Goal: Information Seeking & Learning: Learn about a topic

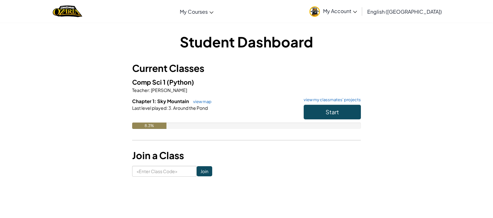
click at [360, 14] on link "My Account" at bounding box center [333, 11] width 54 height 20
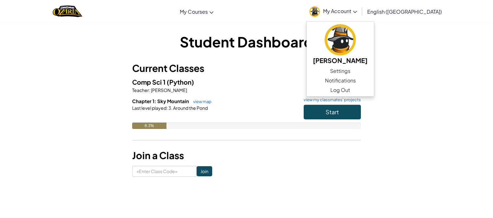
click at [360, 14] on link "My Account" at bounding box center [333, 11] width 54 height 20
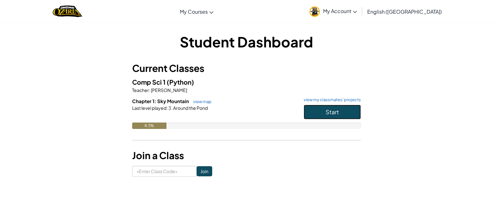
click at [324, 110] on button "Start" at bounding box center [332, 112] width 57 height 15
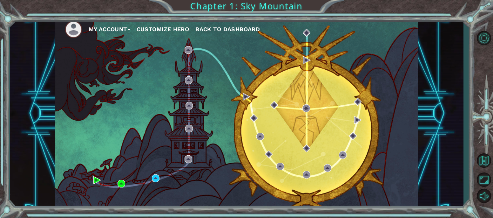
click at [241, 48] on div "My Account Customize Hero Back to Dashboard" at bounding box center [236, 113] width 363 height 192
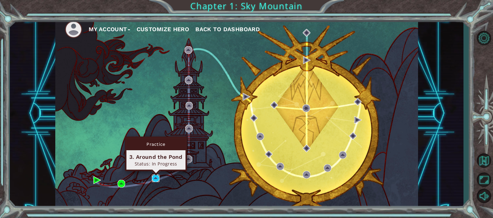
click at [154, 180] on img at bounding box center [156, 178] width 8 height 8
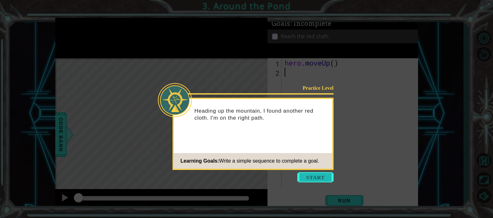
click at [314, 180] on button "Start" at bounding box center [316, 177] width 36 height 10
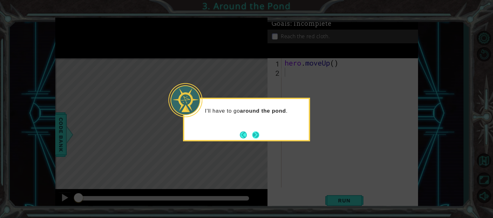
click at [252, 137] on button "Next" at bounding box center [255, 134] width 11 height 11
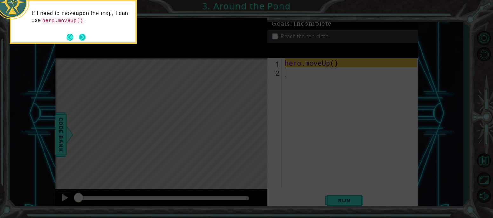
click at [86, 42] on div "If I need to move up on the map, I can use hero.moveUp() ." at bounding box center [73, 22] width 127 height 44
click at [86, 41] on footer at bounding box center [75, 37] width 19 height 10
click at [84, 39] on button "Next" at bounding box center [82, 37] width 10 height 10
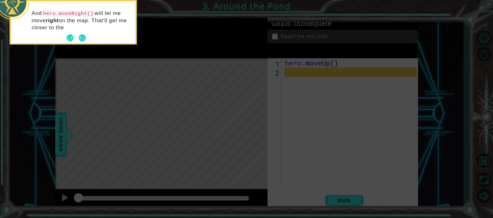
click at [84, 39] on button "Next" at bounding box center [82, 38] width 10 height 10
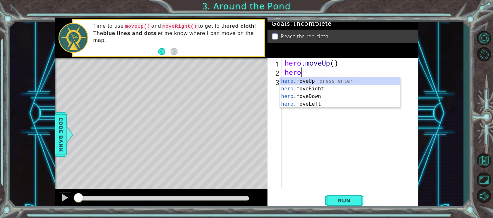
type textarea "hero."
click at [292, 82] on div "hero. moveUp press enter hero. moveRight press enter hero. moveDown press enter…" at bounding box center [340, 100] width 120 height 46
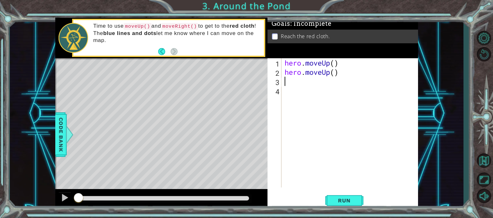
type textarea "h"
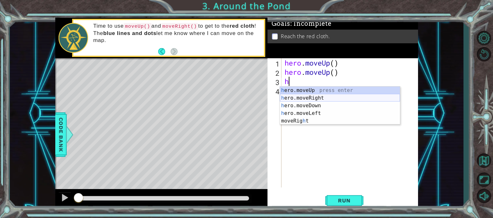
click at [296, 96] on div "h ero.moveUp press enter h ero.moveRight press enter h ero.moveDown press enter…" at bounding box center [340, 112] width 120 height 53
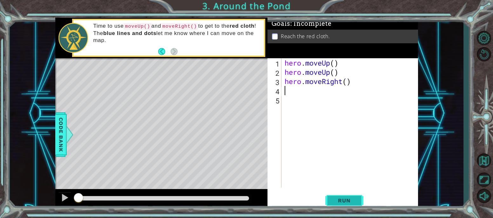
click at [355, 201] on span "Run" at bounding box center [344, 200] width 25 height 6
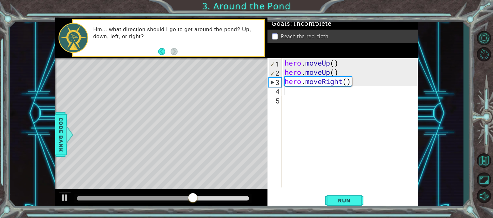
click at [288, 91] on div "hero . moveUp ( ) hero . moveUp ( ) hero . moveRight ( )" at bounding box center [352, 131] width 137 height 147
type textarea "h"
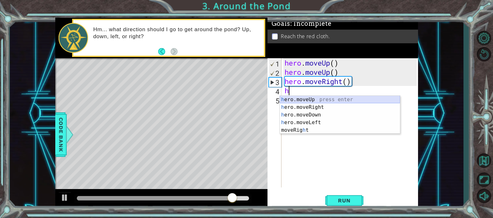
click at [290, 100] on div "h ero.moveUp press enter h ero.moveRight press enter h ero.moveDown press enter…" at bounding box center [340, 122] width 120 height 53
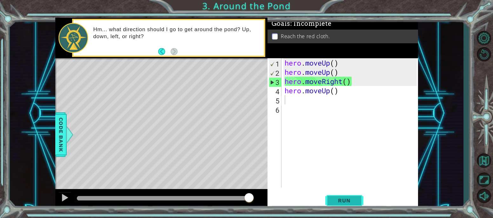
click at [341, 198] on span "Run" at bounding box center [344, 200] width 25 height 6
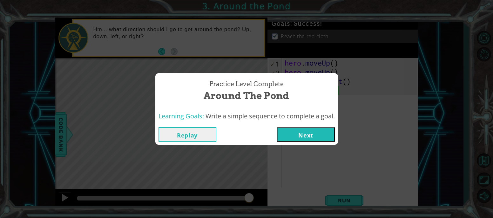
click at [292, 133] on button "Next" at bounding box center [306, 134] width 58 height 14
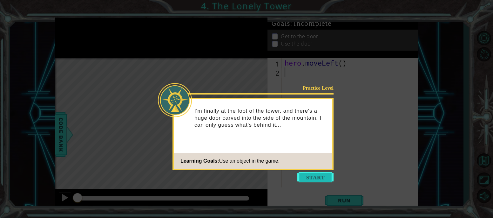
click at [315, 180] on button "Start" at bounding box center [316, 177] width 36 height 10
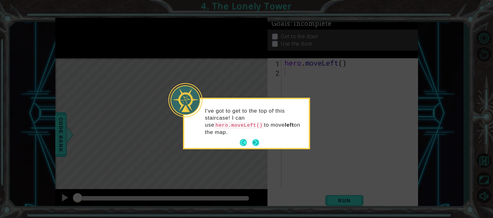
click at [255, 145] on button "Next" at bounding box center [255, 142] width 11 height 11
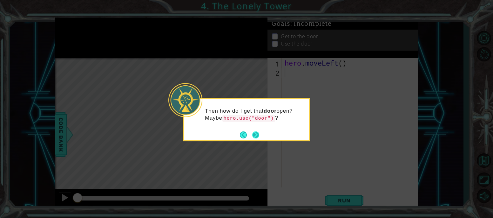
click at [257, 132] on button "Next" at bounding box center [256, 135] width 10 height 10
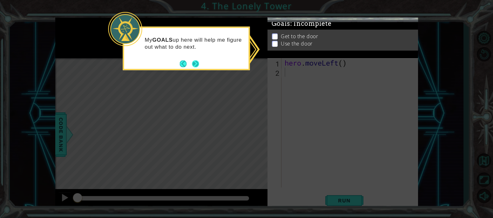
click at [196, 64] on button "Next" at bounding box center [195, 63] width 11 height 11
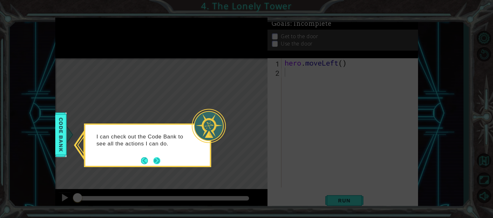
click at [157, 161] on button "Next" at bounding box center [157, 160] width 7 height 7
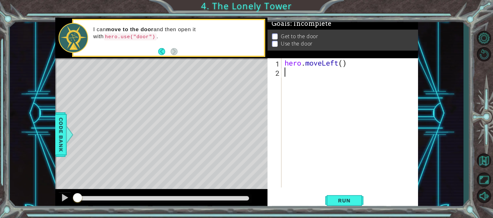
type textarea "h"
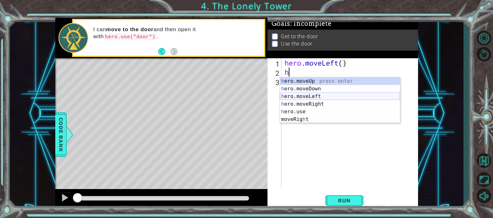
click at [299, 95] on div "h ero.moveUp press enter h ero.moveDown press enter h ero.moveLeft press enter …" at bounding box center [340, 107] width 120 height 61
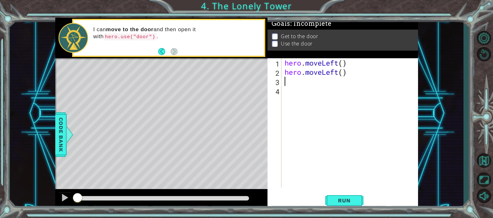
type textarea "h"
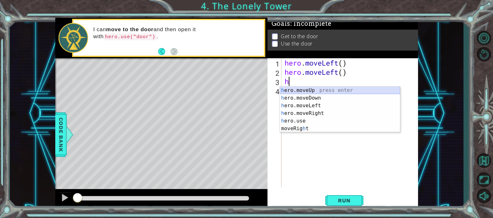
click at [307, 90] on div "h ero.moveUp press enter h ero.moveDown press enter h ero.moveLeft press enter …" at bounding box center [340, 116] width 120 height 61
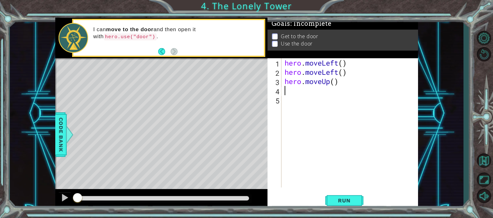
type textarea "h"
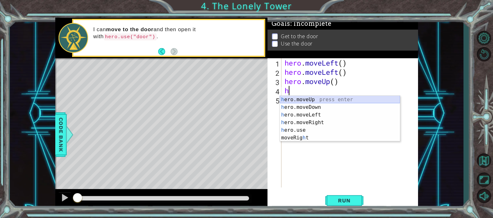
click at [303, 100] on div "h ero.moveUp press enter h ero.moveDown press enter h ero.moveLeft press enter …" at bounding box center [340, 126] width 120 height 61
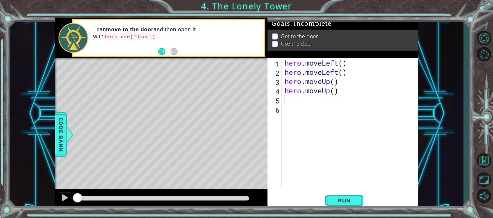
click at [300, 102] on div "hero . moveLeft ( ) hero . moveLeft ( ) hero . moveUp ( ) hero . moveUp ( )" at bounding box center [352, 131] width 137 height 147
type textarea "h"
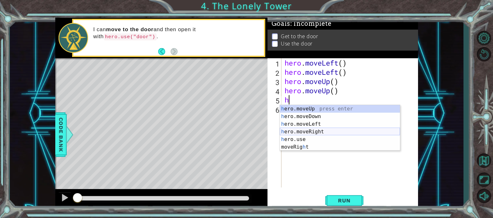
click at [309, 133] on div "h ero.moveUp press enter h ero.moveDown press enter h ero.moveLeft press enter …" at bounding box center [340, 135] width 120 height 61
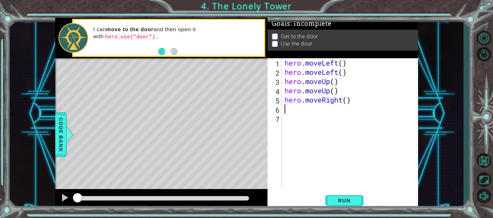
type textarea "h"
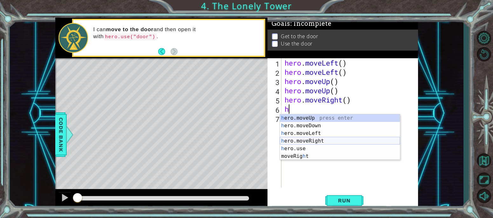
click at [309, 139] on div "h ero.moveUp press enter h ero.moveDown press enter h ero.moveLeft press enter …" at bounding box center [340, 144] width 120 height 61
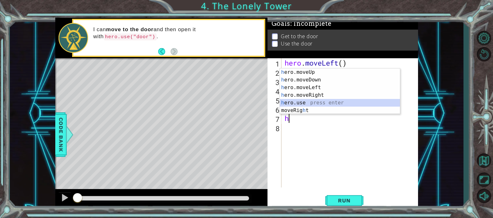
click at [295, 104] on div "h ero.moveUp press enter h ero.moveDown press enter h ero.moveLeft press enter …" at bounding box center [340, 98] width 120 height 61
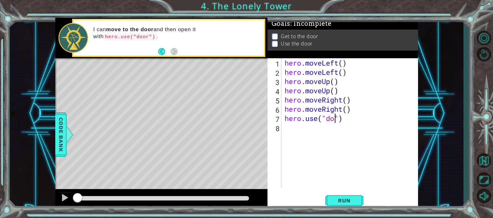
scroll to position [0, 3]
type textarea "hero.use("door")"
click at [339, 197] on span "Run" at bounding box center [344, 200] width 25 height 6
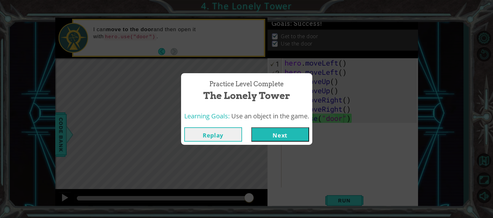
click at [287, 136] on button "Next" at bounding box center [280, 134] width 58 height 14
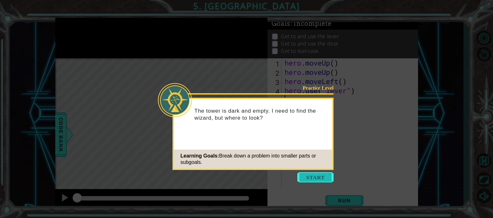
click at [313, 180] on button "Start" at bounding box center [316, 177] width 36 height 10
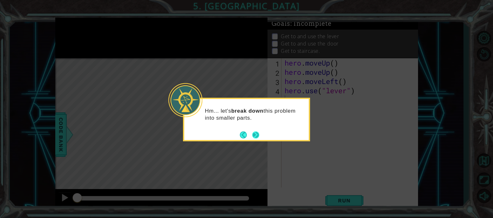
click at [256, 137] on button "Next" at bounding box center [256, 135] width 10 height 10
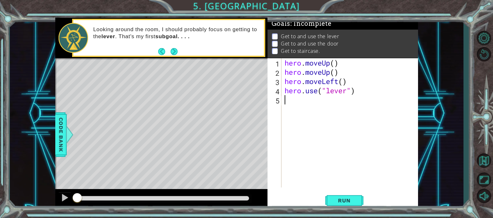
type textarea "h"
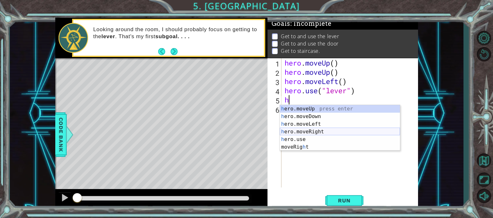
click at [315, 133] on div "h ero.moveUp press enter h ero.moveDown press enter h ero.moveLeft press enter …" at bounding box center [340, 135] width 120 height 61
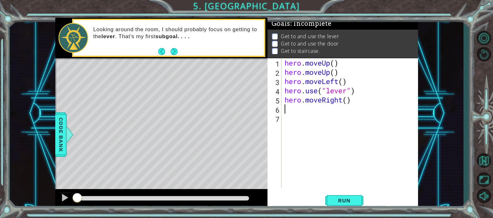
type textarea "h"
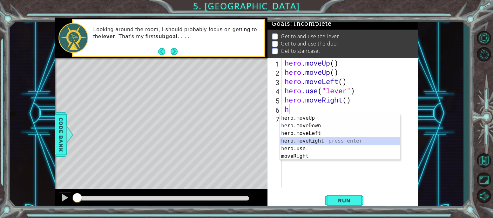
click at [308, 139] on div "h ero.moveUp press enter h ero.moveDown press enter h ero.moveLeft press enter …" at bounding box center [340, 144] width 120 height 61
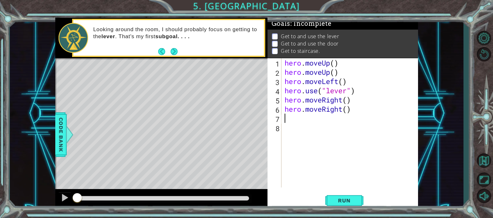
type textarea "h"
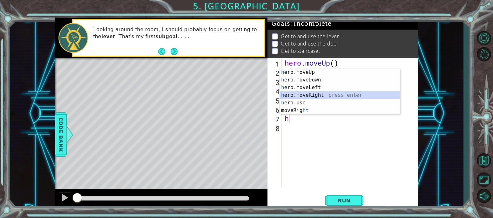
click at [313, 95] on div "h ero.moveUp press enter h ero.moveDown press enter h ero.moveLeft press enter …" at bounding box center [340, 98] width 120 height 61
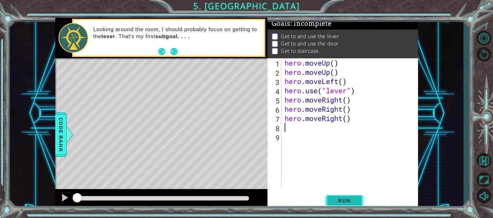
click at [344, 198] on span "Run" at bounding box center [344, 200] width 25 height 6
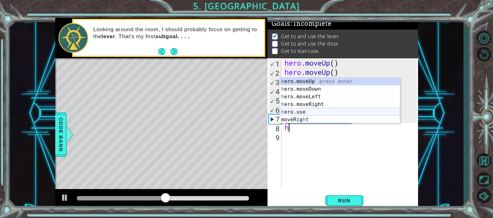
click at [300, 111] on div "h ero.moveUp press enter h ero.moveDown press enter h ero.moveLeft press enter …" at bounding box center [340, 108] width 120 height 61
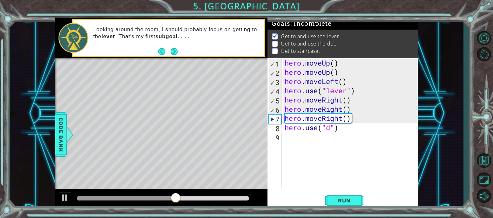
scroll to position [0, 3]
type textarea "hero.use("door")"
click at [349, 202] on span "Run" at bounding box center [344, 200] width 25 height 6
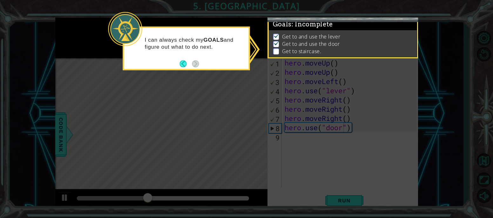
click at [289, 146] on icon at bounding box center [246, 109] width 493 height 218
click at [265, 92] on icon at bounding box center [246, 109] width 493 height 218
click at [283, 128] on icon at bounding box center [246, 109] width 493 height 218
click at [314, 90] on icon at bounding box center [246, 109] width 493 height 218
click at [303, 35] on p "Get to and use the lever" at bounding box center [311, 36] width 58 height 7
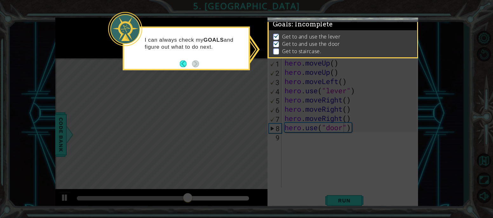
click at [284, 51] on p "Get to staircase." at bounding box center [301, 51] width 39 height 7
click at [184, 64] on button "Back" at bounding box center [186, 63] width 12 height 7
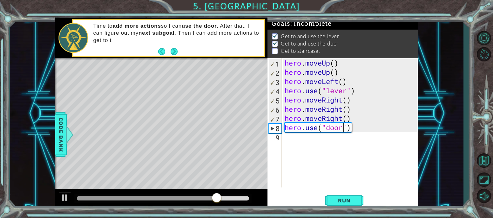
click at [289, 138] on div "hero . moveUp ( ) hero . moveUp ( ) hero . moveLeft ( ) hero . use ( "lever" ) …" at bounding box center [352, 131] width 137 height 147
type textarea "h"
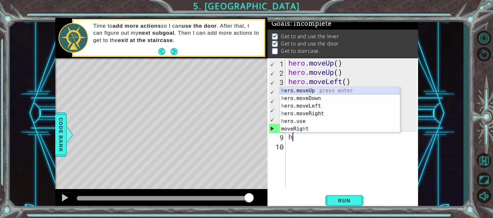
click at [291, 91] on div "h ero.moveUp press enter h ero.moveDown press enter h ero.moveLeft press enter …" at bounding box center [340, 117] width 120 height 61
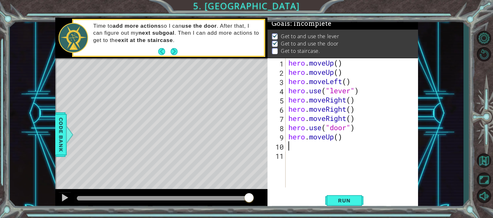
type textarea "h"
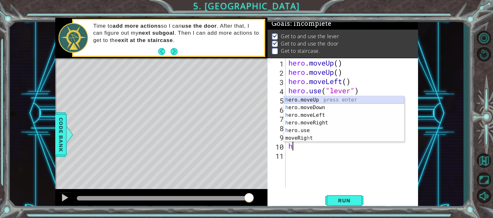
click at [296, 99] on div "h ero.moveUp press enter h ero.moveDown press enter h ero.moveLeft press enter …" at bounding box center [344, 126] width 120 height 61
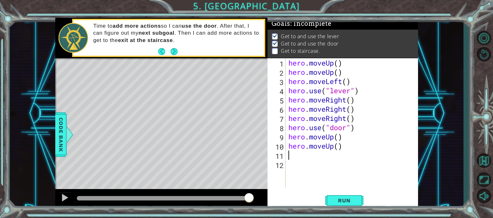
type textarea "h"
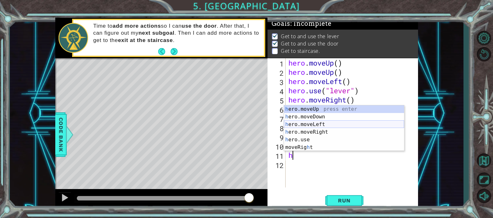
click at [302, 123] on div "h ero.moveUp press enter h ero.moveDown press enter h ero.moveLeft press enter …" at bounding box center [344, 135] width 120 height 61
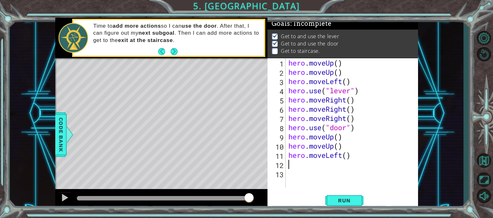
type textarea "h"
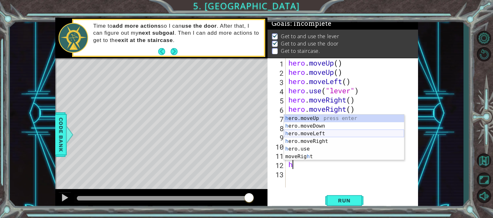
click at [307, 132] on div "h ero.moveUp press enter h ero.moveDown press enter h ero.moveLeft press enter …" at bounding box center [344, 144] width 120 height 61
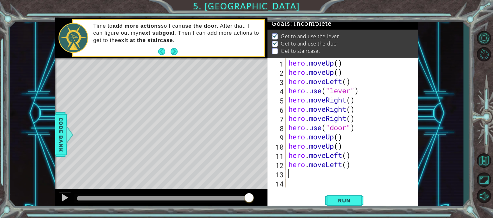
type textarea "h"
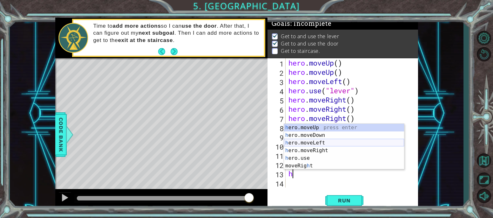
click at [304, 142] on div "h ero.moveUp press enter h ero.moveDown press enter h ero.moveLeft press enter …" at bounding box center [344, 154] width 120 height 61
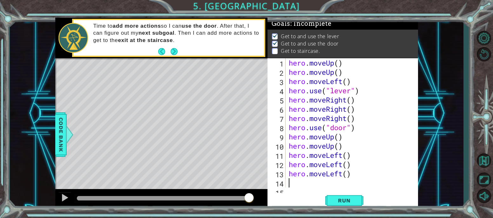
scroll to position [9, 0]
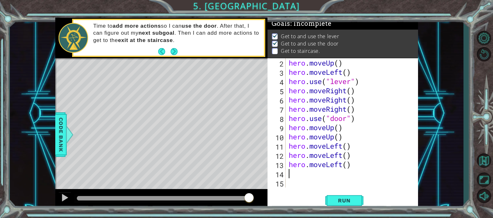
type textarea "h"
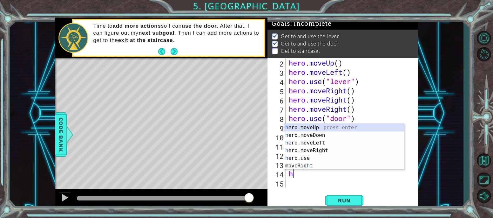
click at [302, 130] on div "h ero.moveUp press enter h ero.moveDown press enter h ero.moveLeft press enter …" at bounding box center [344, 154] width 120 height 61
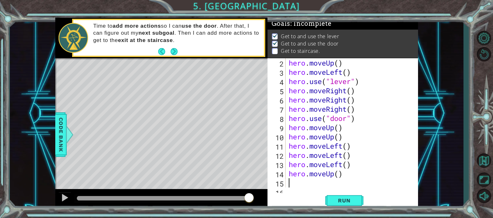
scroll to position [18, 0]
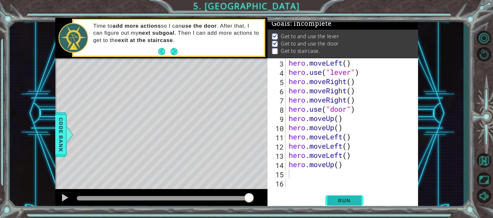
click at [328, 196] on button "Run" at bounding box center [344, 200] width 38 height 15
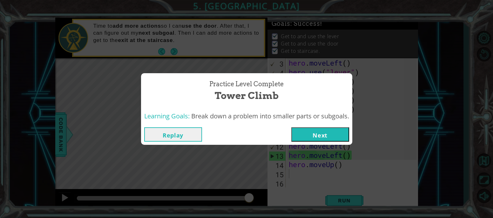
click at [204, 61] on div "Practice Level Complete Tower Climb Learning Goals: Break down a problem into s…" at bounding box center [246, 109] width 493 height 218
click at [315, 136] on button "Next" at bounding box center [320, 134] width 58 height 14
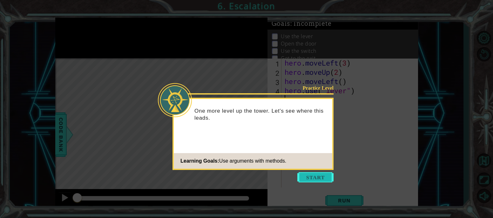
click at [312, 177] on button "Start" at bounding box center [316, 177] width 36 height 10
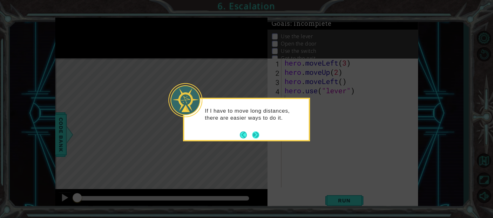
click at [256, 134] on button "Next" at bounding box center [256, 135] width 10 height 10
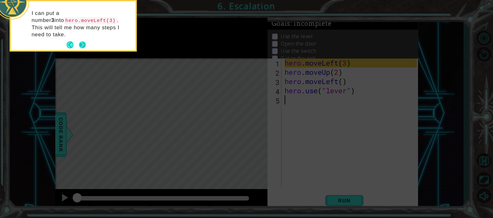
click at [84, 42] on button "Next" at bounding box center [83, 45] width 12 height 12
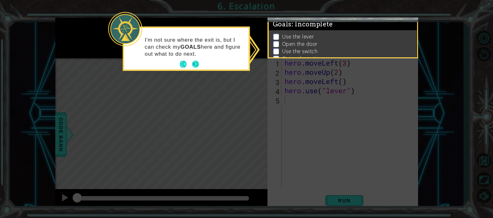
click at [198, 67] on button "Next" at bounding box center [196, 64] width 8 height 8
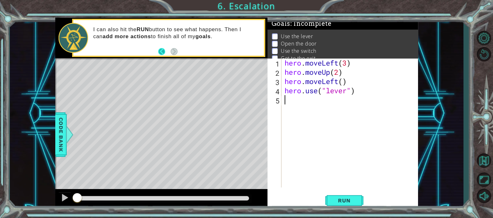
click at [161, 51] on button "Back" at bounding box center [164, 51] width 12 height 7
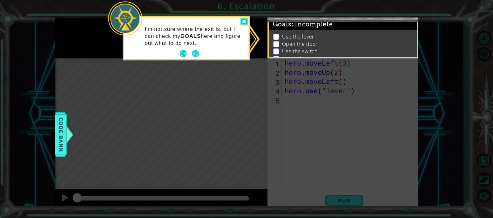
click at [243, 22] on div at bounding box center [244, 21] width 8 height 7
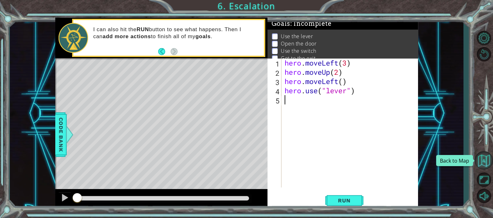
click at [486, 164] on button "Back to Map" at bounding box center [484, 160] width 18 height 18
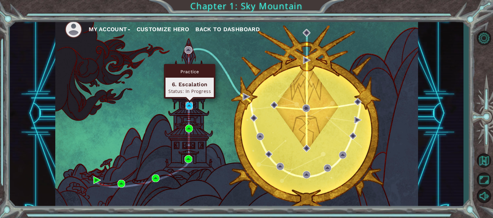
click at [190, 107] on img at bounding box center [190, 106] width 8 height 8
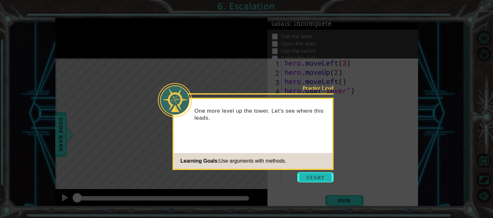
click at [302, 175] on button "Start" at bounding box center [316, 177] width 36 height 10
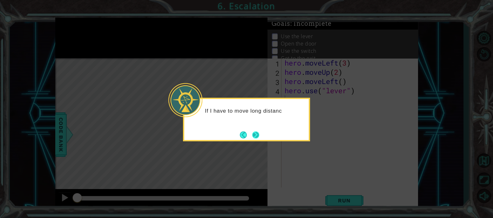
click at [258, 140] on button "Next" at bounding box center [255, 134] width 11 height 11
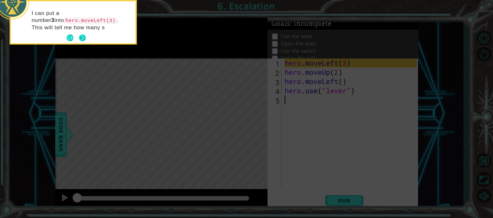
click at [83, 35] on button "Next" at bounding box center [82, 37] width 7 height 7
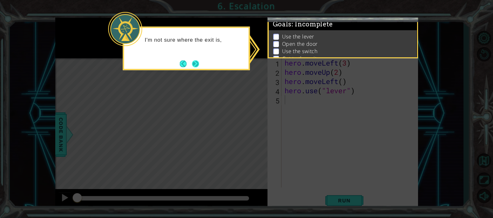
click at [195, 64] on button "Next" at bounding box center [196, 64] width 8 height 8
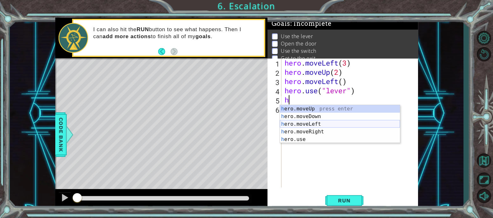
click at [301, 123] on div "h ero.moveUp press enter h ero.moveDown press enter h ero.moveLeft press enter …" at bounding box center [340, 131] width 120 height 53
type textarea "hero.moveLeft(1)"
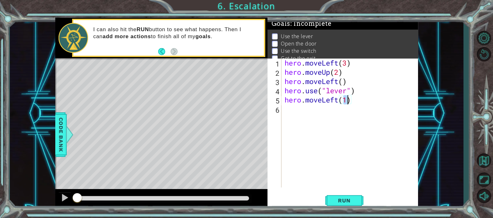
click at [303, 111] on div "hero . moveLeft ( 3 ) hero . moveUp ( 2 ) hero . moveLeft ( ) hero . use ( "lev…" at bounding box center [352, 131] width 137 height 147
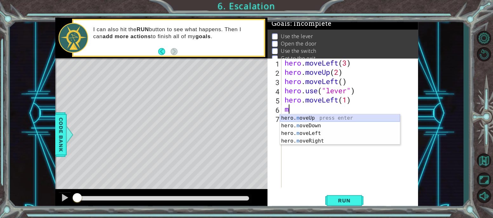
click at [301, 117] on div "hero. m oveUp press enter hero. m oveDown press enter hero. m oveLeft press ent…" at bounding box center [340, 137] width 120 height 46
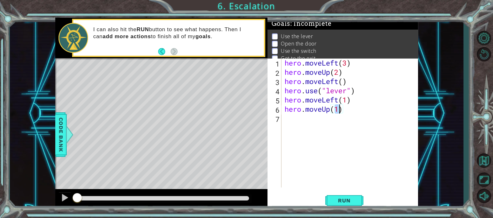
click at [338, 110] on div "hero . moveLeft ( 3 ) hero . moveUp ( 2 ) hero . moveLeft ( ) hero . use ( "lev…" at bounding box center [351, 122] width 134 height 129
type textarea "hero.moveUp(2)"
click at [350, 110] on div "hero . moveLeft ( 3 ) hero . moveUp ( 2 ) hero . moveLeft ( ) hero . use ( "lev…" at bounding box center [352, 131] width 137 height 147
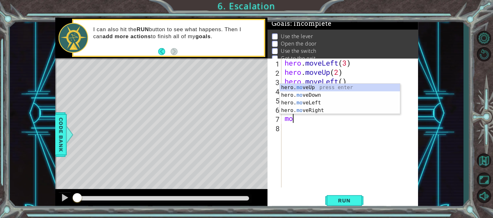
scroll to position [0, 0]
click at [325, 108] on div "hero. move Up press enter hero. move Down press enter hero. move Left press ent…" at bounding box center [340, 107] width 120 height 46
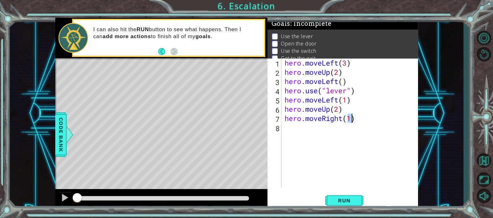
scroll to position [0, 3]
click at [355, 200] on span "Run" at bounding box center [344, 200] width 25 height 6
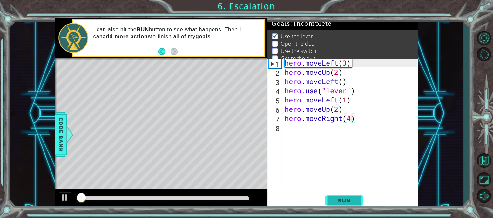
scroll to position [3, 0]
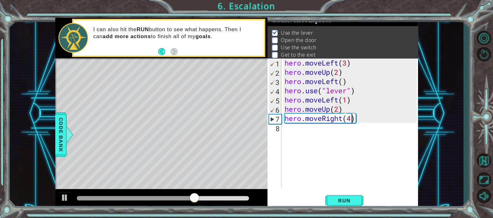
click at [357, 99] on div "hero . moveLeft ( 3 ) hero . moveUp ( 2 ) hero . moveLeft ( ) hero . use ( "lev…" at bounding box center [352, 131] width 137 height 147
type textarea "hero.moveLeft(1)"
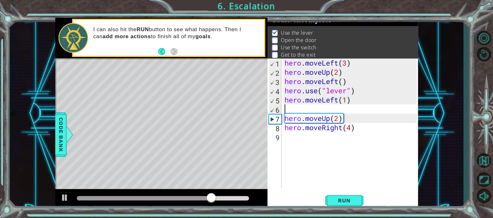
scroll to position [0, 0]
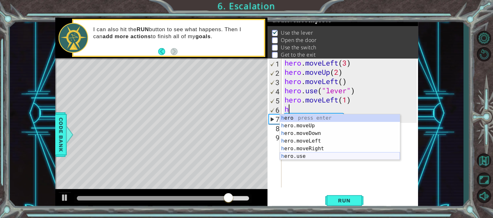
click at [304, 158] on div "h ero press enter h ero.moveUp press enter h ero.moveDown press enter h ero.mov…" at bounding box center [340, 144] width 120 height 61
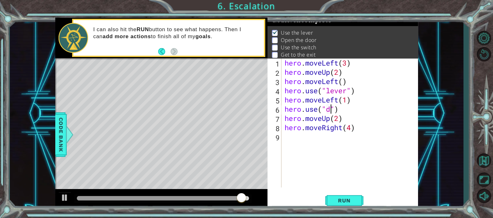
scroll to position [0, 3]
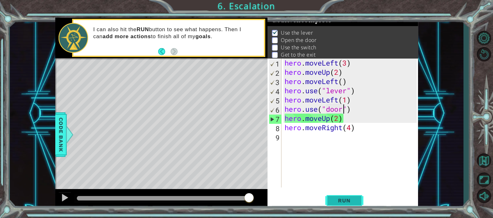
click at [342, 199] on span "Run" at bounding box center [344, 200] width 25 height 6
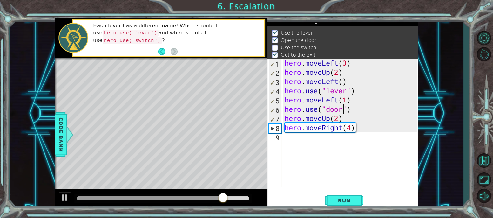
click at [350, 128] on div "hero . moveLeft ( 3 ) hero . moveUp ( 2 ) hero . moveLeft ( ) hero . use ( "lev…" at bounding box center [352, 131] width 137 height 147
type textarea "hero.moveRight(2)"
click at [364, 130] on div "hero . moveLeft ( 3 ) hero . moveUp ( 2 ) hero . moveLeft ( ) hero . use ( "lev…" at bounding box center [352, 131] width 137 height 147
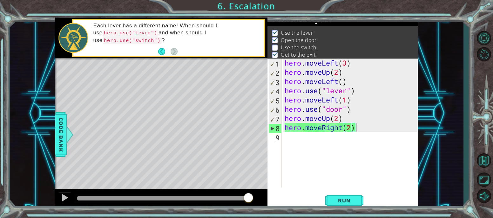
click at [358, 128] on div "hero . moveLeft ( 3 ) hero . moveUp ( 2 ) hero . moveLeft ( ) hero . use ( "lev…" at bounding box center [352, 131] width 137 height 147
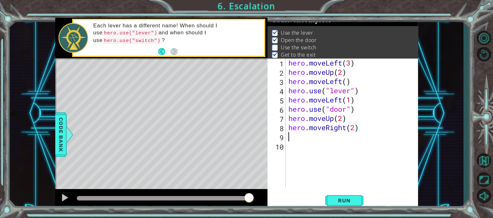
scroll to position [0, 0]
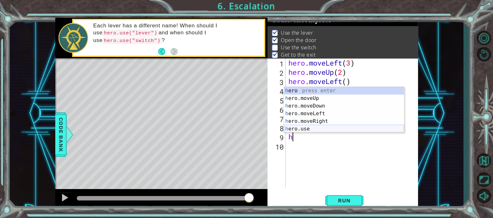
click at [355, 129] on div "h ero press enter h ero.moveUp press enter h ero.moveDown press enter h ero.mov…" at bounding box center [344, 117] width 120 height 61
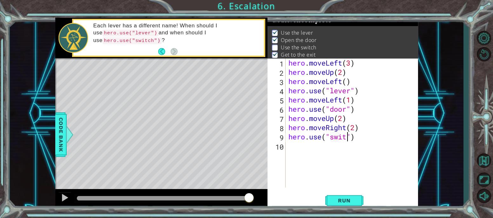
type textarea "hero.use("switch")"
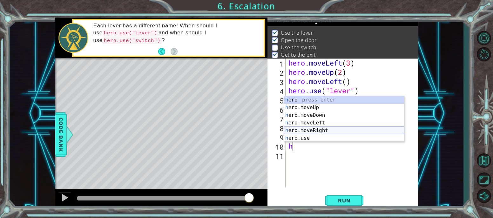
click at [350, 130] on div "h ero press enter h ero.moveUp press enter h ero.moveDown press enter h ero.mov…" at bounding box center [344, 126] width 120 height 61
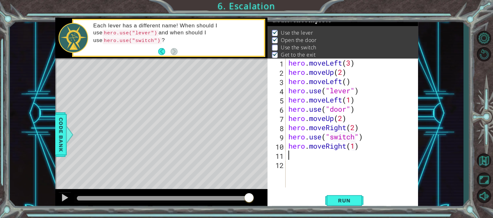
scroll to position [0, 3]
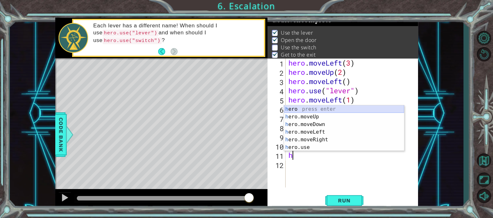
click at [328, 113] on div "h ero press enter h ero.moveUp press enter h ero.moveDown press enter h ero.mov…" at bounding box center [344, 135] width 120 height 61
click at [314, 116] on div "her o press enter her o.moveUp press enter her o.moveDown press enter her o.mov…" at bounding box center [344, 135] width 120 height 61
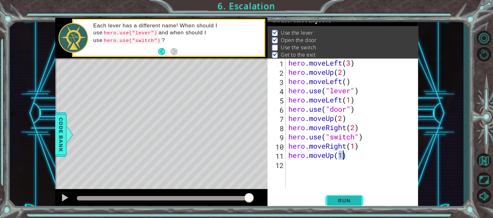
type textarea "hero.moveUp(1)"
click at [332, 195] on button "Run" at bounding box center [344, 200] width 38 height 15
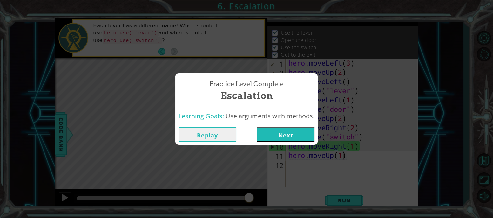
click at [274, 134] on button "Next" at bounding box center [286, 134] width 58 height 14
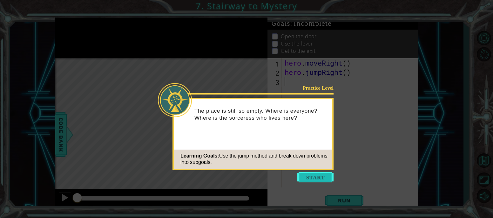
click at [307, 176] on button "Start" at bounding box center [316, 177] width 36 height 10
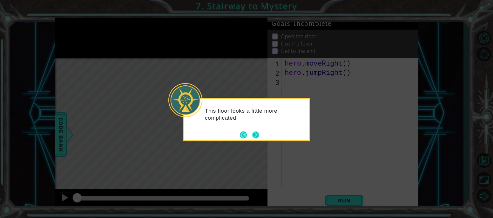
click at [257, 139] on button "Next" at bounding box center [255, 134] width 11 height 11
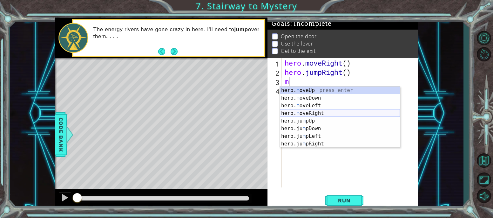
click at [303, 114] on div "hero. m oveUp press enter hero. m oveDown press enter hero. m oveLeft press ent…" at bounding box center [340, 124] width 120 height 76
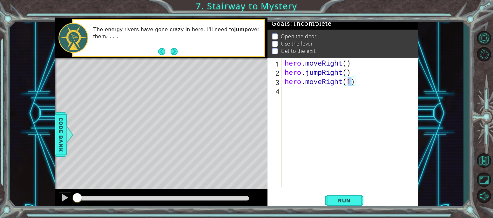
type textarea "hero.moveRight(2)"
click at [340, 200] on span "Run" at bounding box center [344, 200] width 25 height 6
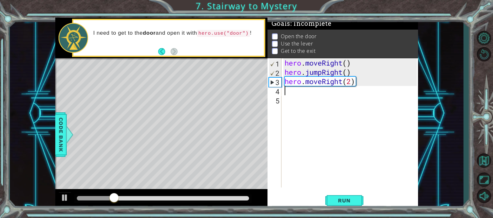
click at [350, 80] on div "hero . moveRight ( ) hero . jumpRight ( ) hero . moveRight ( 2 )" at bounding box center [352, 131] width 137 height 147
type textarea "hero.moveRight(1)"
click at [363, 82] on div "hero . moveRight ( ) hero . jumpRight ( ) hero . moveRight ( 1 )" at bounding box center [352, 131] width 137 height 147
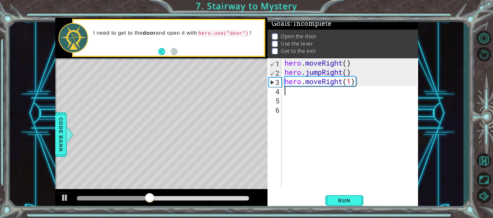
type textarea "hero"
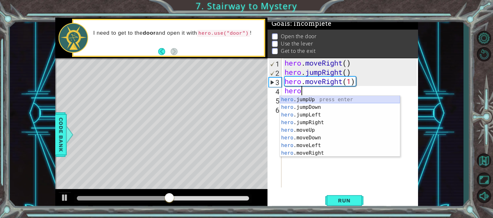
click at [315, 98] on div "hero .jumpUp press enter hero .jumpDown press enter hero .jumpLeft press enter …" at bounding box center [340, 134] width 120 height 76
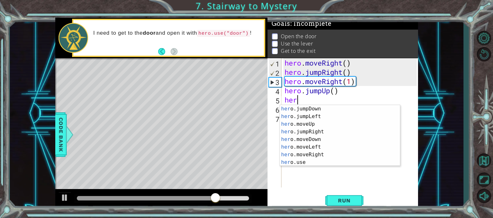
scroll to position [8, 0]
click at [297, 163] on div "her o.jumpDown press enter her o.jumpLeft press enter her o.moveUp press enter …" at bounding box center [340, 143] width 120 height 76
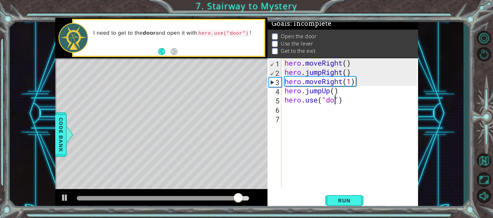
type textarea "hero.use("door")"
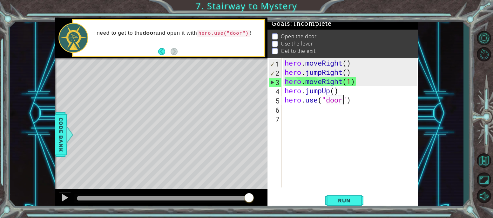
click at [353, 102] on div "hero . moveRight ( ) hero . jumpRight ( ) hero . moveRight ( 1 ) hero . jumpUp …" at bounding box center [352, 131] width 137 height 147
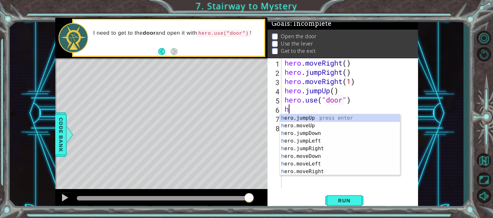
scroll to position [0, 0]
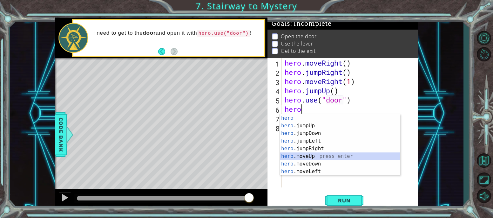
click at [312, 156] on div "hero press enter hero .jumpUp press enter hero .jumpDown press enter hero .jump…" at bounding box center [340, 152] width 120 height 76
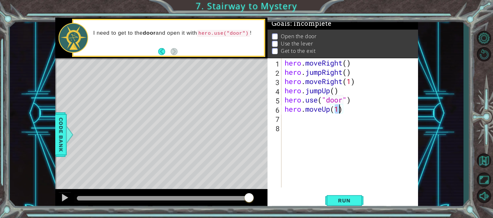
type textarea "hero.moveUp(2)"
type textarea "m"
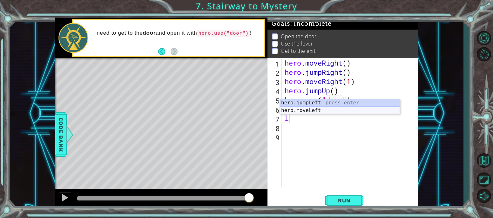
click at [303, 109] on div "hero.jump L eft press enter hero.move L eft press enter" at bounding box center [340, 114] width 120 height 31
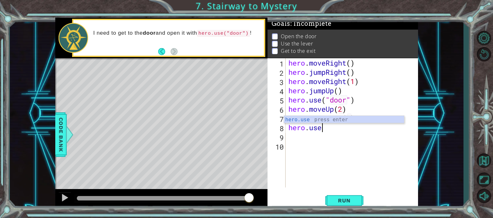
scroll to position [0, 4]
click at [325, 118] on div "hero.use press enter" at bounding box center [344, 127] width 120 height 23
type textarea "hero.use("lever")"
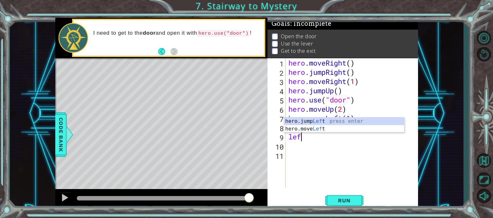
scroll to position [0, 0]
click at [315, 128] on div "hero.jump Left press enter hero.move Left press enter" at bounding box center [344, 132] width 120 height 31
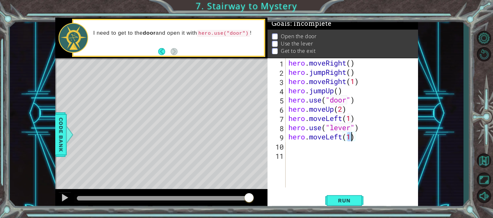
type textarea "hero.moveLeft(2)"
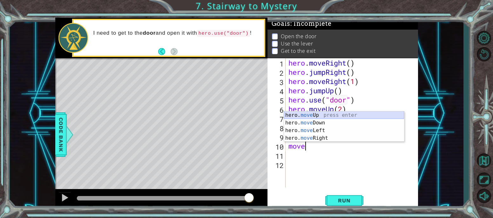
click at [313, 114] on div "hero. move Up press enter hero. move Down press enter hero. move Left press ent…" at bounding box center [344, 134] width 120 height 46
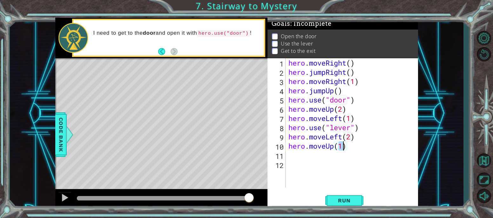
type textarea "hero.moveUp(2)"
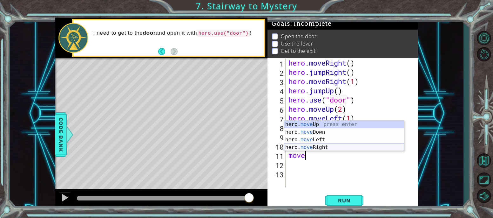
click at [313, 146] on div "hero. move Up press enter hero. move Down press enter hero. move Left press ent…" at bounding box center [344, 143] width 120 height 46
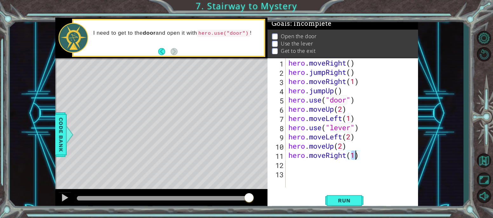
scroll to position [0, 3]
click at [356, 202] on span "Run" at bounding box center [344, 200] width 25 height 6
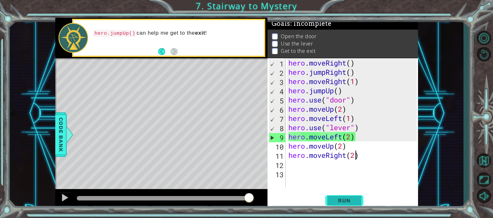
click at [356, 202] on span "Run" at bounding box center [344, 200] width 25 height 6
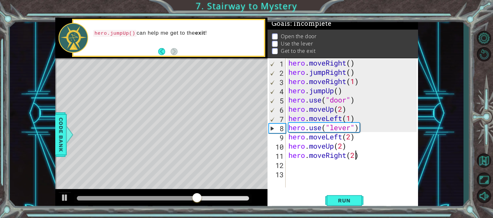
click at [343, 92] on div "hero . moveRight ( ) hero . jumpRight ( ) hero . moveRight ( 1 ) hero . jumpUp …" at bounding box center [353, 131] width 133 height 147
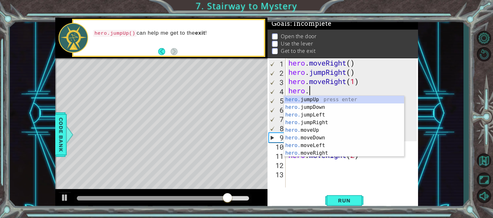
scroll to position [0, 1]
type textarea "h"
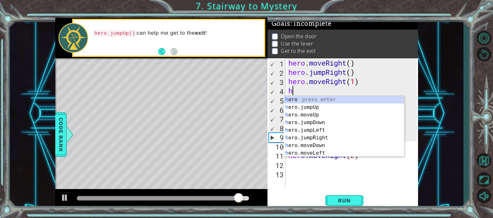
scroll to position [0, 0]
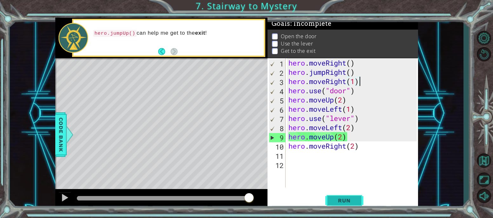
click at [355, 202] on span "Run" at bounding box center [344, 200] width 25 height 6
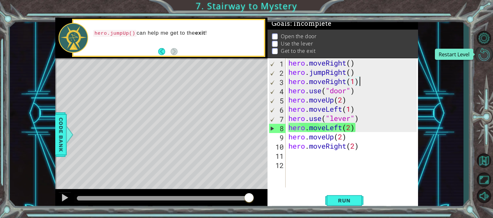
click at [487, 51] on button "Restart Level" at bounding box center [484, 54] width 18 height 15
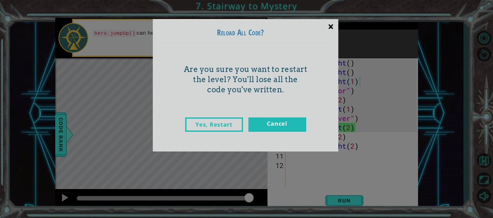
click at [331, 29] on div "×" at bounding box center [331, 26] width 15 height 18
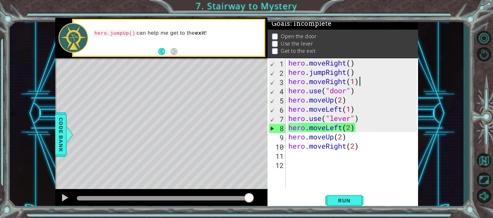
click at [379, 145] on div "hero . moveRight ( ) hero . jumpRight ( ) hero . moveRight ( 1 ) hero . use ( "…" at bounding box center [353, 131] width 133 height 147
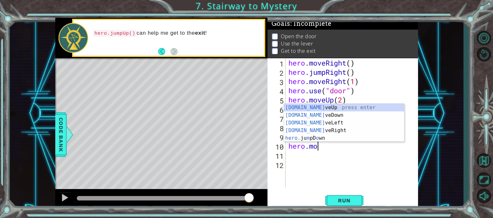
type textarea "h"
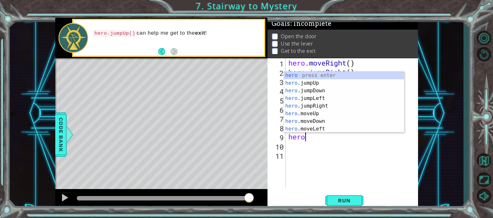
type textarea "h"
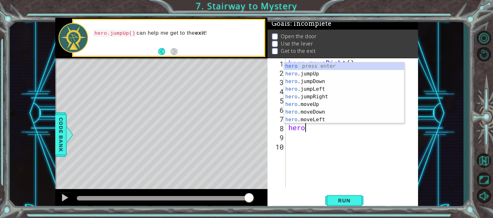
type textarea "h"
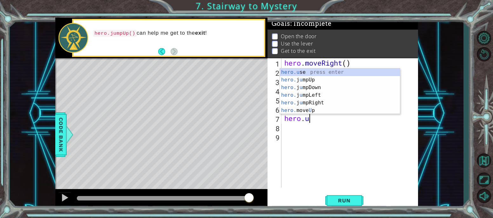
type textarea "h"
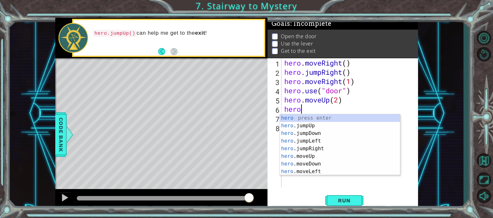
type textarea "h"
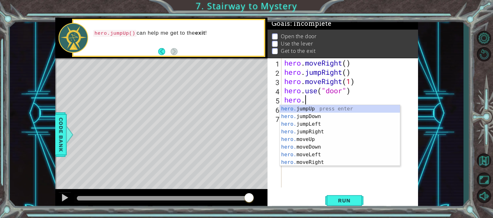
type textarea "h"
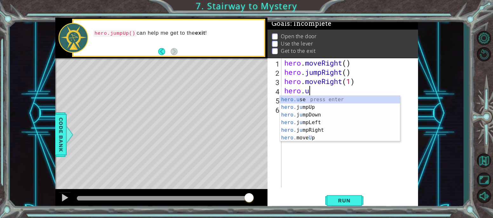
type textarea "h"
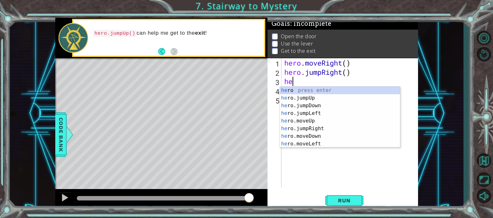
type textarea "h"
type textarea "hero.jumpRight()"
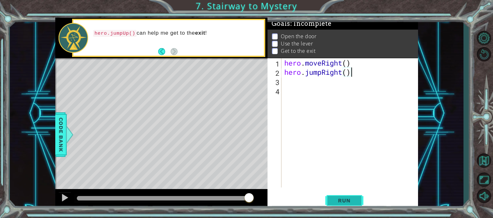
click at [351, 198] on span "Run" at bounding box center [344, 200] width 25 height 6
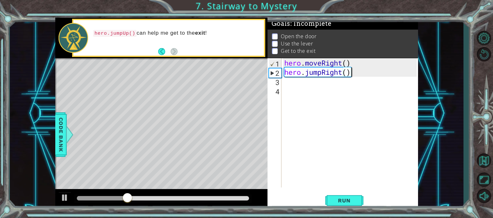
click at [296, 86] on div "hero . moveRight ( ) hero . jumpRight ( )" at bounding box center [351, 131] width 137 height 147
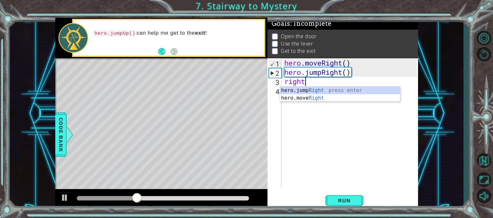
scroll to position [0, 0]
click at [296, 97] on div "hero.jump Right press enter hero.move Right press enter" at bounding box center [340, 101] width 120 height 31
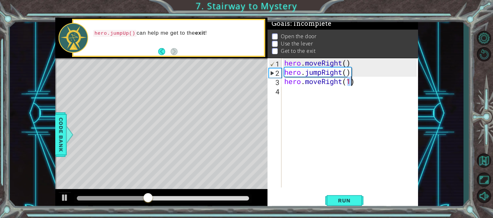
type textarea "hero.moveRight(1)"
click at [295, 91] on div "hero . moveRight ( ) hero . jumpRight ( ) hero . moveRight ( 1 )" at bounding box center [351, 131] width 137 height 147
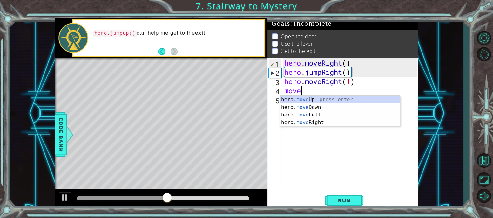
scroll to position [0, 0]
click at [316, 99] on div "hero. move Up press enter hero. move Down press enter hero. move Left press ent…" at bounding box center [340, 119] width 120 height 46
type textarea "hero.moveUp(1)"
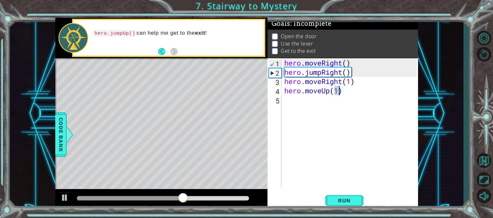
click at [361, 100] on div "hero . moveRight ( ) hero . jumpRight ( ) hero . moveRight ( 1 ) hero . moveUp …" at bounding box center [351, 131] width 137 height 147
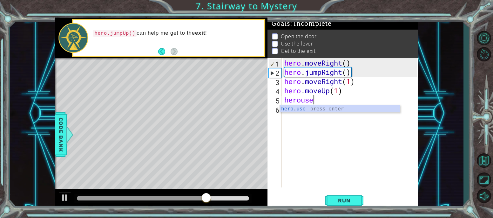
scroll to position [0, 1]
click at [323, 107] on div "hero . use press enter" at bounding box center [340, 116] width 120 height 23
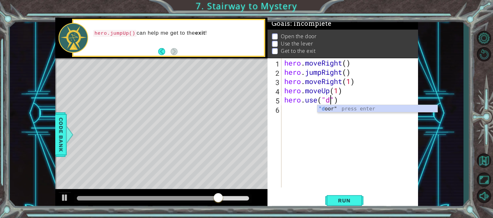
type textarea "hero.use("door")"
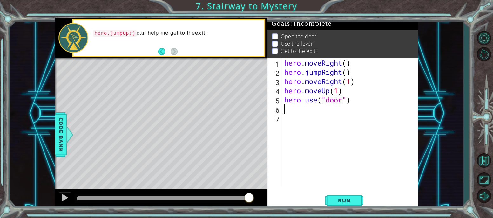
scroll to position [0, 0]
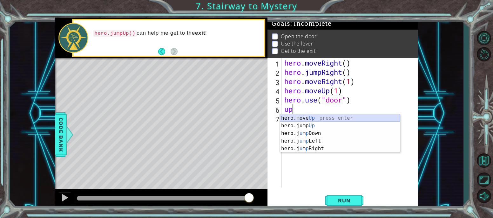
click at [315, 117] on div "hero.move Up press enter hero.jump Up press enter hero.j u m p Down press enter…" at bounding box center [340, 140] width 120 height 53
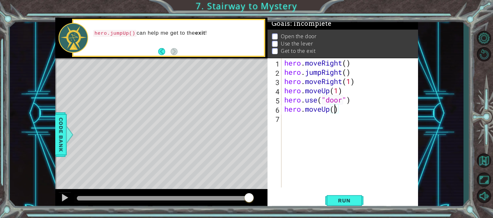
scroll to position [0, 2]
type textarea "hero.moveUp(2)"
click at [347, 193] on button "Run" at bounding box center [344, 200] width 38 height 15
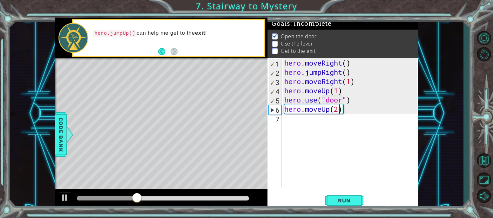
click at [302, 116] on div "hero . moveRight ( ) hero . jumpRight ( ) hero . moveRight ( 1 ) hero . moveUp …" at bounding box center [351, 131] width 137 height 147
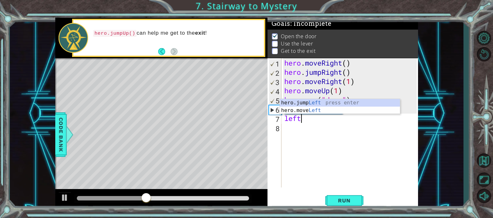
scroll to position [0, 0]
click at [288, 111] on div "hero.jump Left press enter hero.move Left press enter" at bounding box center [340, 114] width 120 height 31
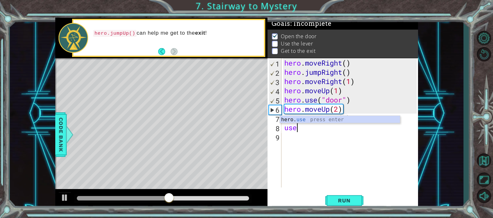
scroll to position [0, 3]
click at [318, 119] on div "hero. use press enter" at bounding box center [340, 127] width 120 height 23
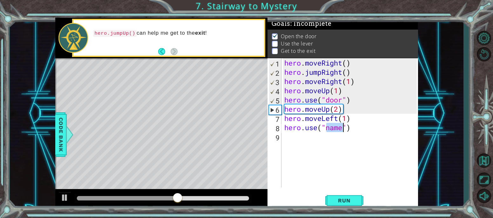
scroll to position [0, 3]
type textarea "hero.use("lever")"
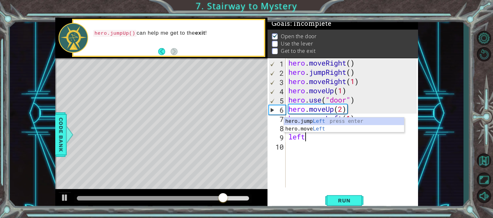
scroll to position [0, 0]
click at [312, 128] on div "hero.jump Left press enter hero.move Left press enter" at bounding box center [344, 132] width 120 height 31
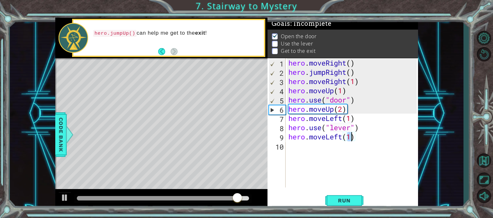
type textarea "hero.moveLeft(2)"
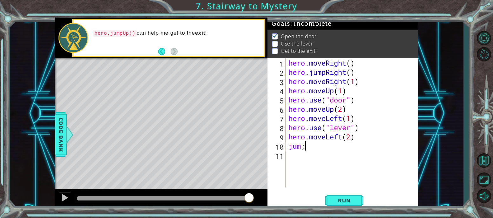
type textarea "jum"
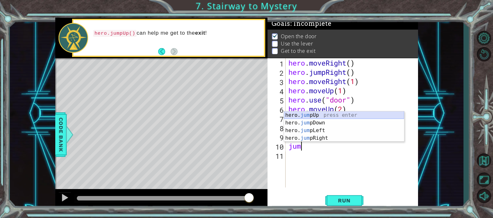
click at [302, 116] on div "hero. jum pUp press enter hero. jum pDown press enter hero. jum pLeft press ent…" at bounding box center [344, 134] width 120 height 46
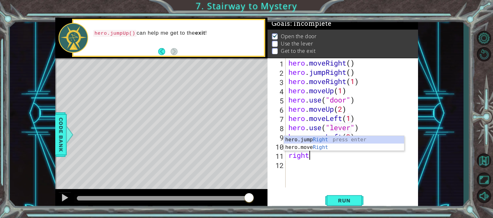
scroll to position [0, 0]
click at [305, 147] on div "hero.jump Right press enter hero.move Right press enter" at bounding box center [344, 151] width 120 height 31
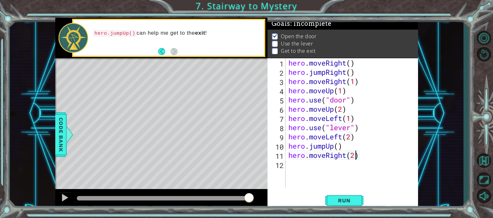
scroll to position [0, 3]
type textarea "hero.moveRight(2)"
click at [333, 199] on span "Run" at bounding box center [344, 200] width 25 height 6
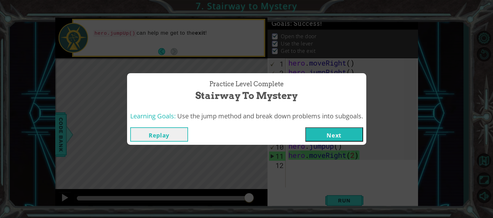
click at [323, 134] on button "Next" at bounding box center [334, 134] width 58 height 14
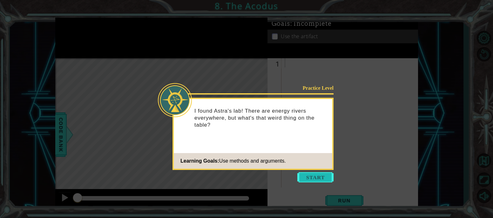
click at [315, 176] on button "Start" at bounding box center [316, 177] width 36 height 10
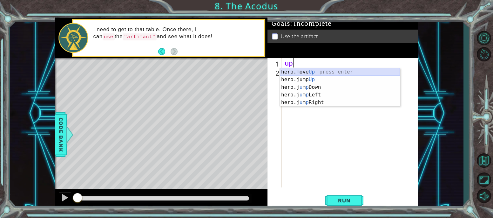
click at [294, 71] on div "hero.move Up press enter hero.jump Up press enter hero.j u m p Down press enter…" at bounding box center [340, 94] width 120 height 53
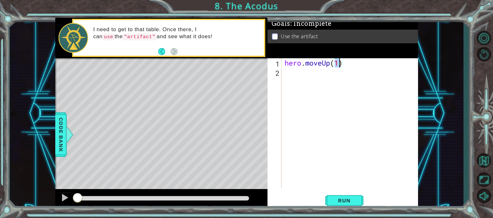
type textarea "hero.moveUp(2)"
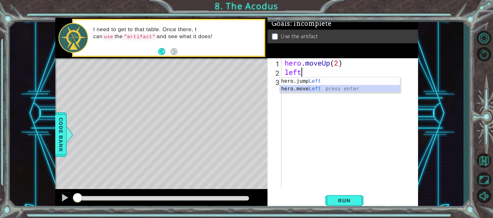
click at [300, 87] on div "hero.jump Left press enter hero.move Left press enter" at bounding box center [340, 92] width 120 height 31
type textarea "hero.moveLeft(1)"
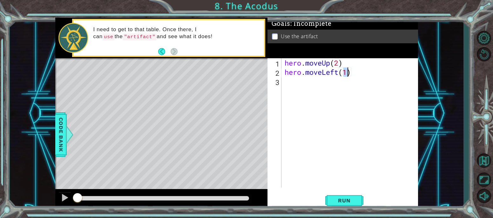
click at [303, 83] on div "hero . moveUp ( 2 ) hero . moveLeft ( 1 )" at bounding box center [352, 131] width 137 height 147
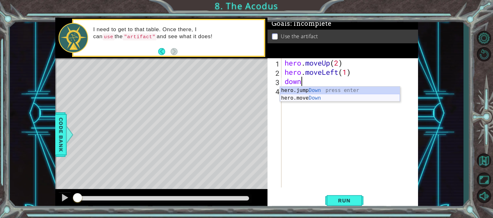
click at [305, 99] on div "hero.jump Down press enter hero.move Down press enter" at bounding box center [340, 101] width 120 height 31
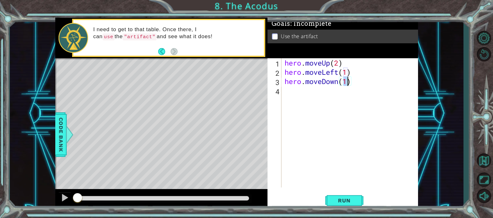
type textarea "hero.moveDown(2)"
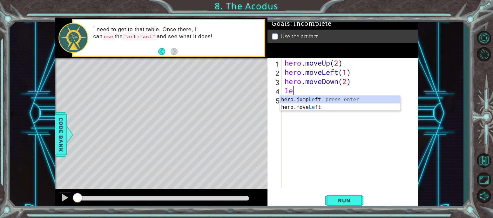
type textarea "left"
click at [310, 99] on div "hero.jump Left press enter hero.move Left press enter" at bounding box center [340, 111] width 120 height 31
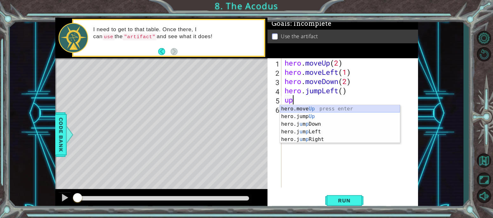
click at [303, 109] on div "hero.move Up press enter hero.jump Up press enter hero.j u m p Down press enter…" at bounding box center [340, 131] width 120 height 53
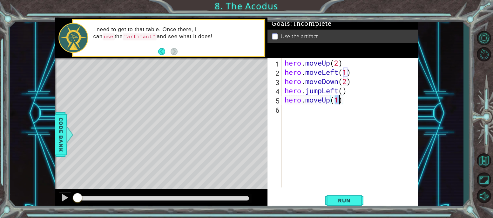
type textarea "hero.moveUp(2)"
type textarea "right"
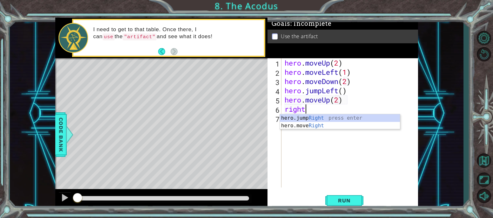
scroll to position [0, 1]
click at [301, 117] on div "hero.jump Right press enter hero.move Right press enter" at bounding box center [340, 129] width 120 height 31
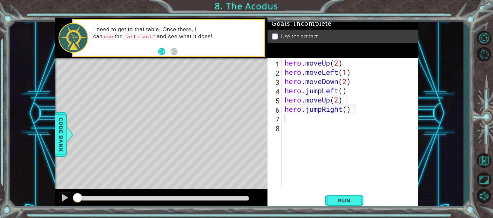
click at [334, 113] on div "hero . moveUp ( 2 ) hero . moveLeft ( 1 ) hero . moveDown ( 2 ) hero . jumpLeft…" at bounding box center [352, 131] width 137 height 147
click at [342, 111] on div "hero . moveUp ( 2 ) hero . moveLeft ( 1 ) hero . moveDown ( 2 ) hero . jumpLeft…" at bounding box center [352, 131] width 137 height 147
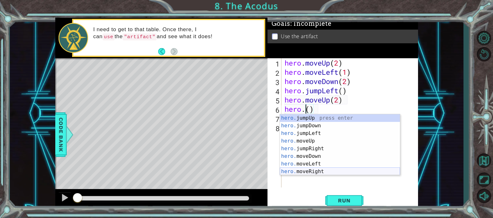
click at [311, 172] on div "hero. jumpUp press enter hero. jumpDown press enter hero. jumpLeft press enter …" at bounding box center [340, 152] width 120 height 76
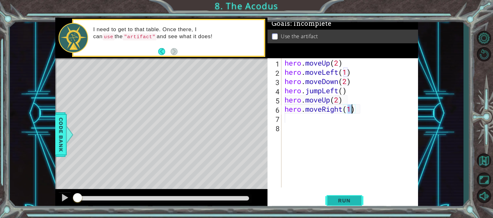
type textarea "hero.moveRight(1)"
click at [346, 200] on span "Run" at bounding box center [344, 200] width 25 height 6
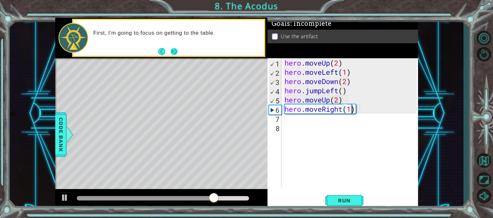
click at [174, 52] on button "Next" at bounding box center [174, 51] width 8 height 8
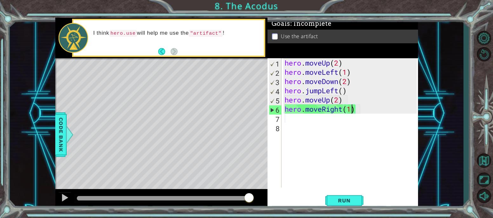
click at [299, 124] on div "hero . moveUp ( 2 ) hero . moveLeft ( 1 ) hero . moveDown ( 2 ) hero . jumpLeft…" at bounding box center [352, 131] width 137 height 147
click at [301, 120] on div "hero . moveUp ( 2 ) hero . moveLeft ( 1 ) hero . moveDown ( 2 ) hero . jumpLeft…" at bounding box center [352, 131] width 137 height 147
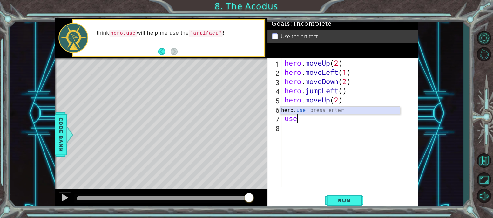
click at [297, 110] on div "hero. use press enter" at bounding box center [340, 117] width 120 height 23
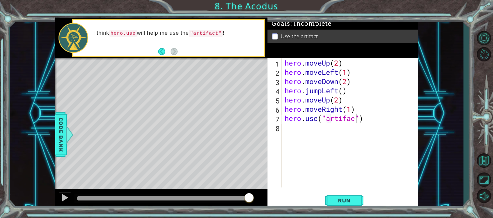
scroll to position [0, 3]
type textarea "hero.use("artifact")"
click at [342, 200] on span "Run" at bounding box center [344, 200] width 25 height 6
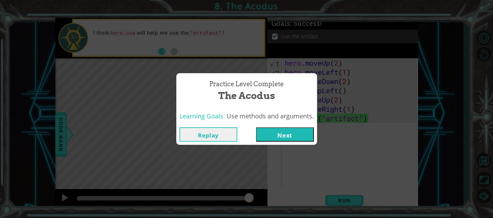
click at [297, 139] on button "Next" at bounding box center [285, 134] width 58 height 14
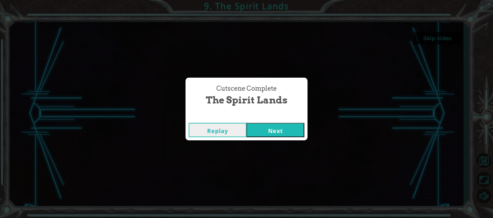
click at [267, 132] on button "Next" at bounding box center [276, 130] width 58 height 14
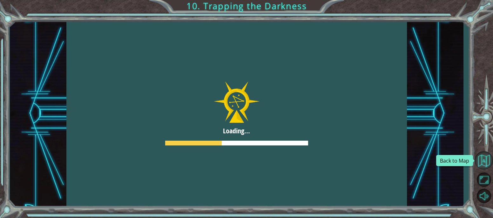
click at [484, 160] on button "Back to Map" at bounding box center [484, 160] width 18 height 18
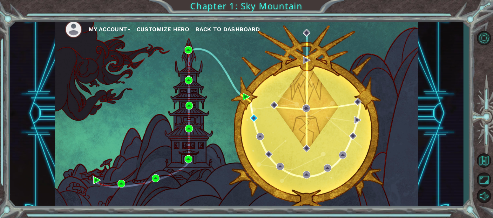
click at [239, 31] on span "Back to Dashboard" at bounding box center [227, 29] width 65 height 7
